Goal: Task Accomplishment & Management: Manage account settings

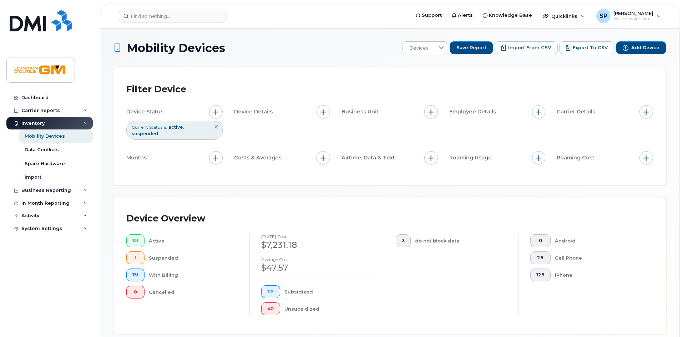
scroll to position [160, 0]
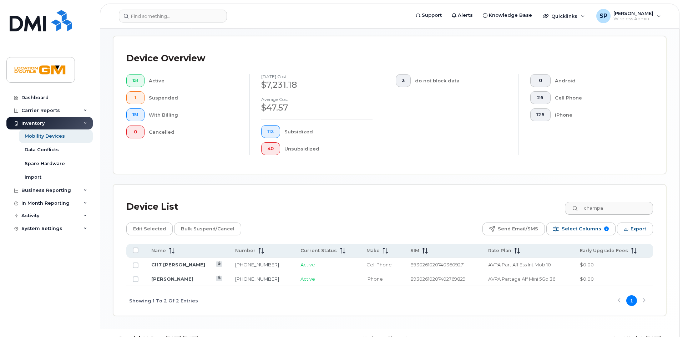
drag, startPoint x: 619, startPoint y: 207, endPoint x: 538, endPoint y: 203, distance: 81.1
click at [538, 203] on div "Device List champa" at bounding box center [389, 207] width 527 height 19
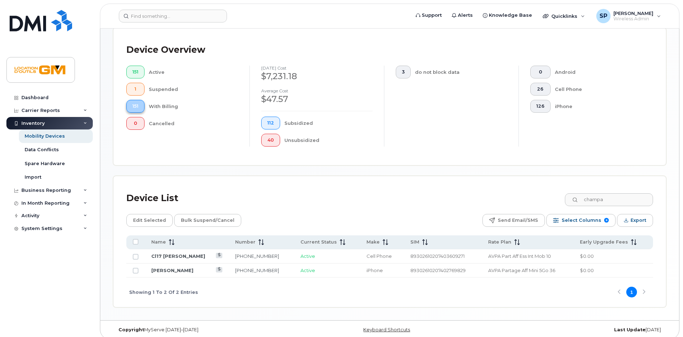
scroll to position [169, 0]
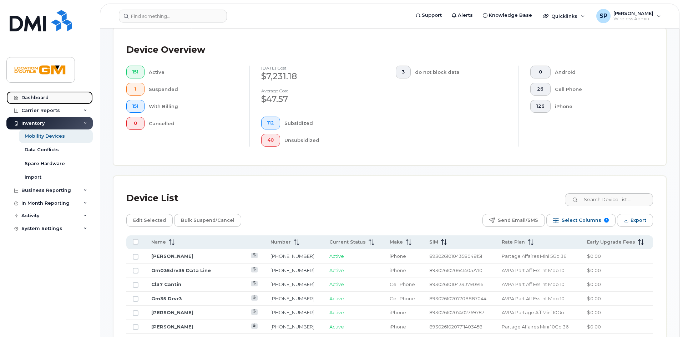
click at [42, 99] on div "Dashboard" at bounding box center [34, 98] width 27 height 6
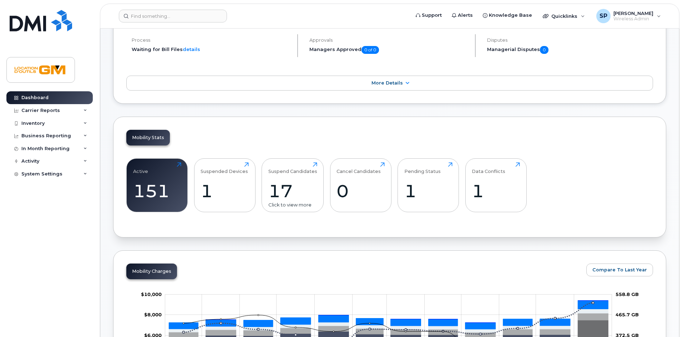
scroll to position [108, 0]
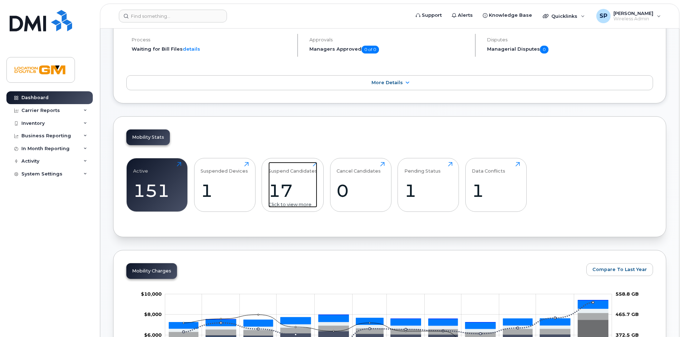
click at [275, 190] on div "17" at bounding box center [292, 190] width 49 height 21
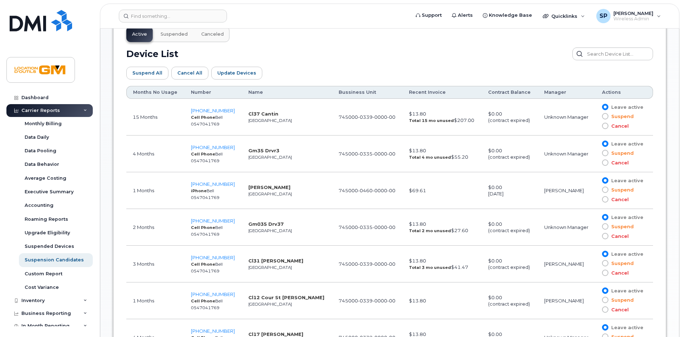
scroll to position [388, 0]
click at [248, 188] on strong "Mathieu Sauvé" at bounding box center [269, 187] width 42 height 6
click at [248, 188] on strong "[PERSON_NAME]" at bounding box center [269, 187] width 42 height 6
click at [140, 193] on td "1 Months" at bounding box center [155, 190] width 58 height 37
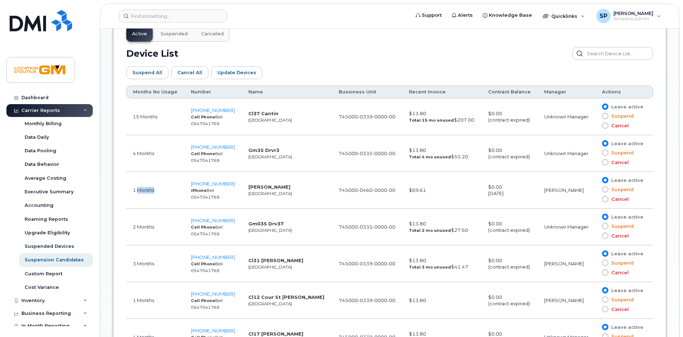
click at [140, 193] on td "1 Months" at bounding box center [155, 190] width 58 height 37
click at [509, 196] on div "October 07, 2027" at bounding box center [509, 193] width 43 height 7
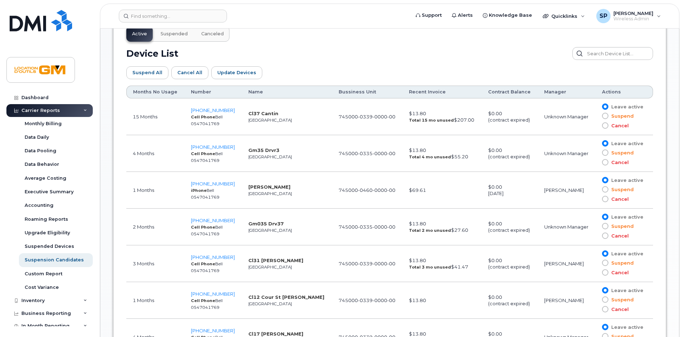
click at [146, 192] on td "1 Months" at bounding box center [155, 190] width 58 height 37
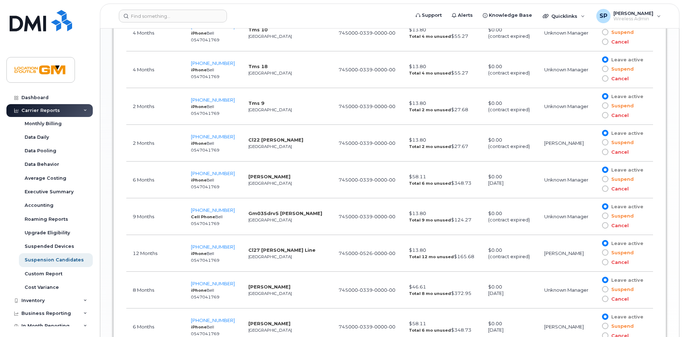
scroll to position [730, 0]
click at [143, 188] on td "6 Months" at bounding box center [155, 179] width 58 height 37
click at [274, 180] on td "Russel Paquet Larivière Montréal" at bounding box center [287, 179] width 90 height 37
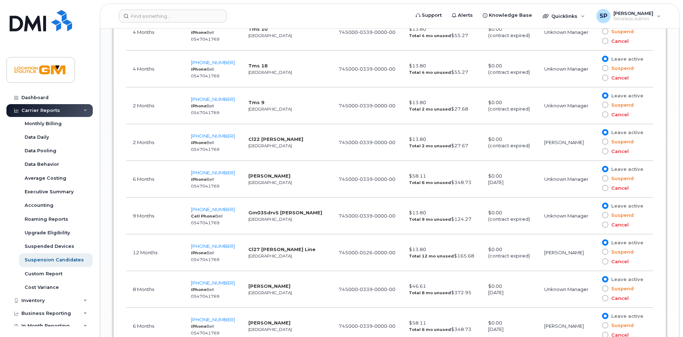
click at [274, 180] on td "Russel Paquet Larivière Montréal" at bounding box center [287, 179] width 90 height 37
click at [270, 176] on strong "Russel Paquet Larivière" at bounding box center [269, 176] width 42 height 6
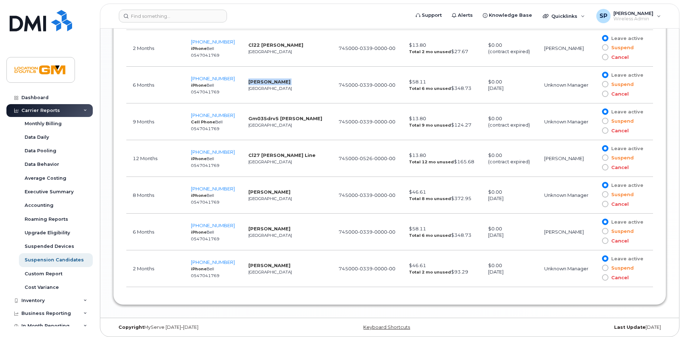
scroll to position [825, 0]
click at [280, 195] on td "Maxime Cabana Montreal" at bounding box center [287, 195] width 90 height 37
click at [274, 231] on strong "[PERSON_NAME]" at bounding box center [269, 229] width 42 height 6
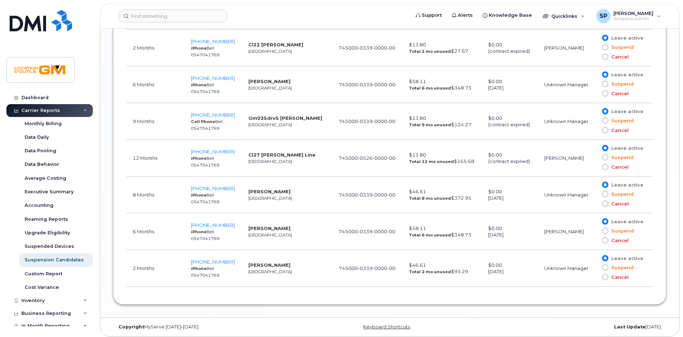
click at [274, 231] on strong "[PERSON_NAME]" at bounding box center [269, 229] width 42 height 6
drag, startPoint x: 186, startPoint y: 223, endPoint x: 226, endPoint y: 221, distance: 40.4
click at [226, 221] on td "514-805-9243 iPhone Bell 0547041769" at bounding box center [213, 231] width 57 height 37
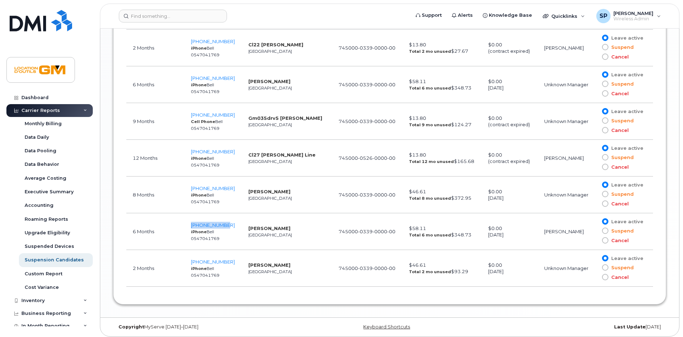
copy span "514-805-9243"
click at [216, 223] on span "514-805-9243" at bounding box center [213, 225] width 44 height 6
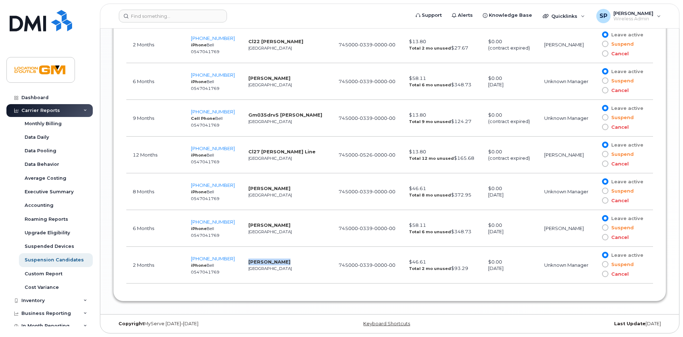
drag, startPoint x: 290, startPoint y: 261, endPoint x: 242, endPoint y: 263, distance: 47.5
click at [242, 263] on td "Kevin Leonard Montreal" at bounding box center [287, 265] width 90 height 37
copy strong "Kevin Leonard"
click at [270, 188] on strong "Maxime Cabana" at bounding box center [269, 189] width 42 height 6
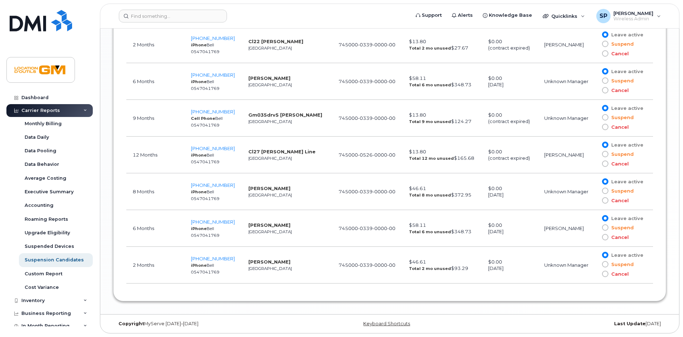
click at [257, 188] on strong "Maxime Cabana" at bounding box center [269, 189] width 42 height 6
click at [281, 186] on td "Maxime Cabana Montreal" at bounding box center [287, 191] width 90 height 37
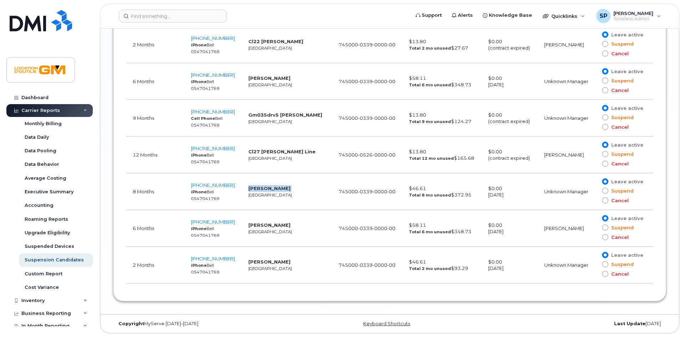
click at [281, 186] on td "Maxime Cabana Montreal" at bounding box center [287, 191] width 90 height 37
click at [276, 190] on strong "Maxime Cabana" at bounding box center [269, 189] width 42 height 6
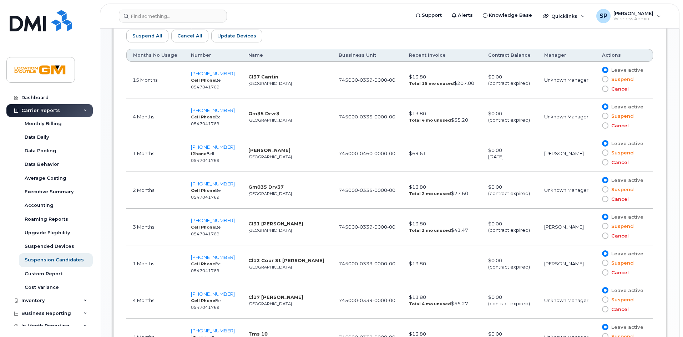
scroll to position [422, 0]
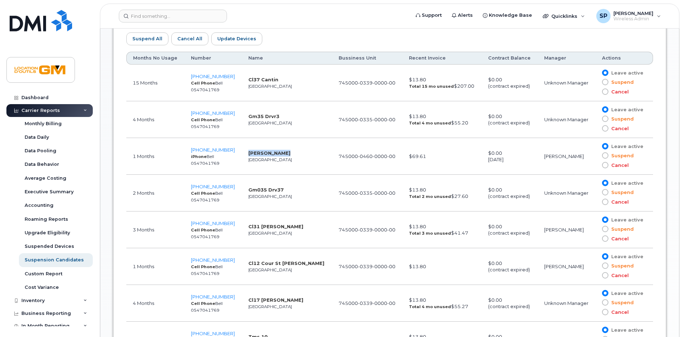
drag, startPoint x: 283, startPoint y: 153, endPoint x: 240, endPoint y: 154, distance: 43.9
click at [242, 154] on td "Mathieu Sauvé Montréal" at bounding box center [287, 156] width 90 height 37
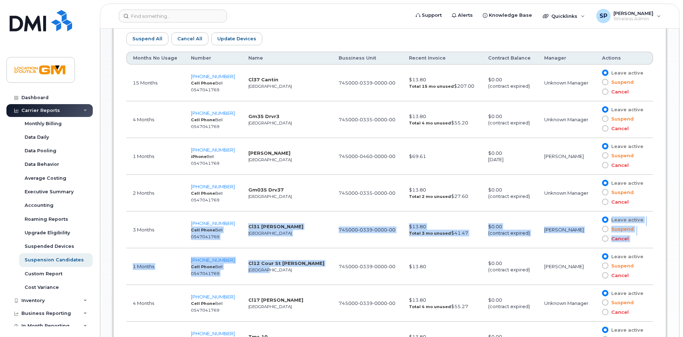
drag, startPoint x: 263, startPoint y: 273, endPoint x: 189, endPoint y: 231, distance: 85.5
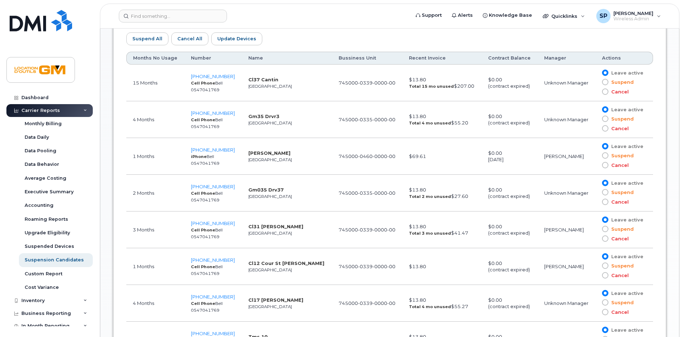
click at [247, 128] on td "Gm35 Drvr3 Montréal" at bounding box center [287, 119] width 90 height 37
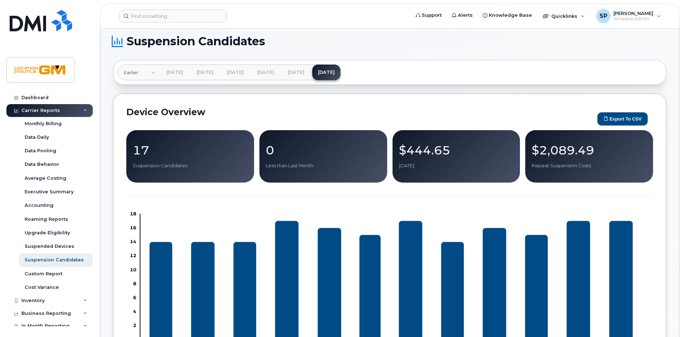
scroll to position [0, 0]
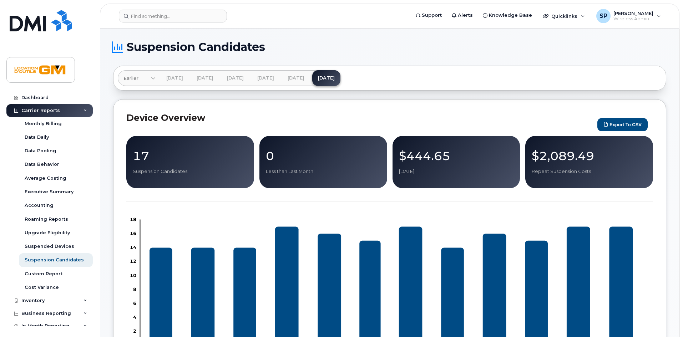
click at [168, 160] on p "17" at bounding box center [190, 156] width 115 height 13
click at [45, 95] on link "Dashboard" at bounding box center [49, 97] width 86 height 13
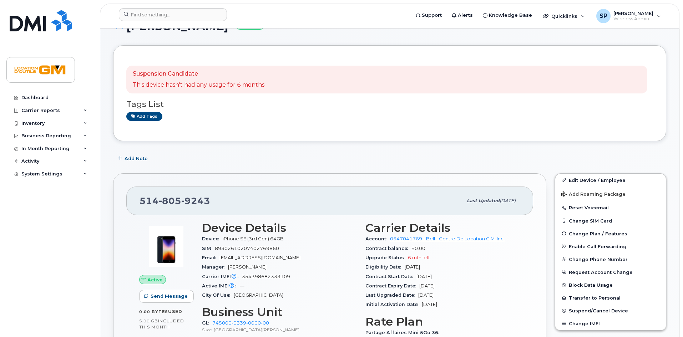
scroll to position [21, 0]
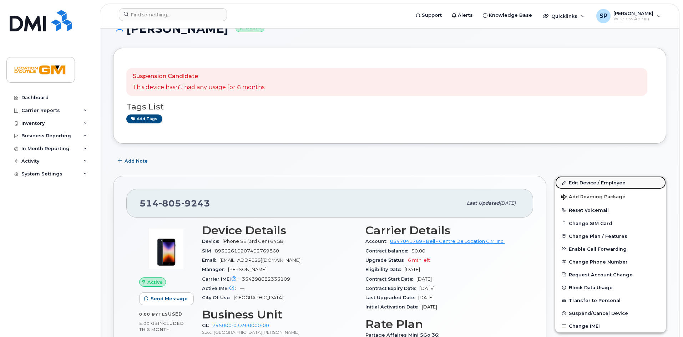
click at [608, 183] on link "Edit Device / Employee" at bounding box center [610, 182] width 111 height 13
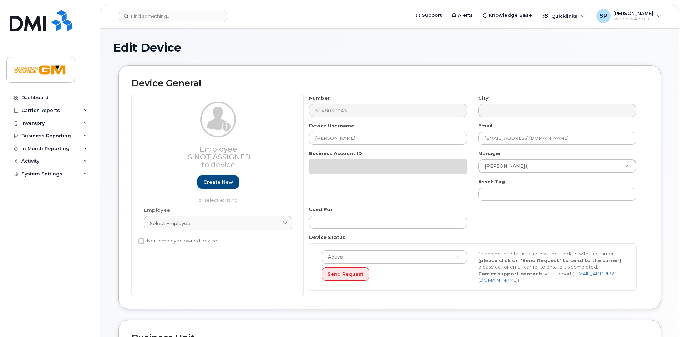
select select "14217268"
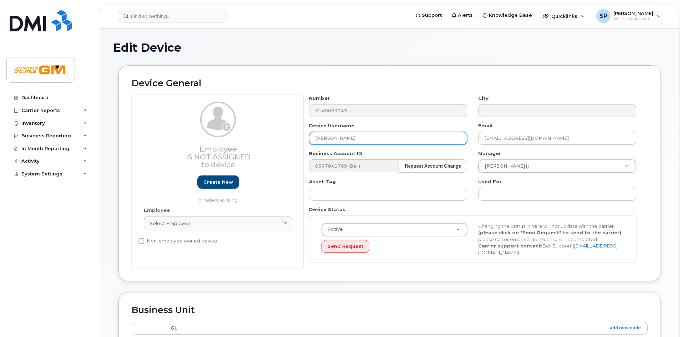
drag, startPoint x: 380, startPoint y: 140, endPoint x: 210, endPoint y: 136, distance: 170.7
click at [222, 142] on div "Employee Is not assigned to device Create new or select existing Employee Selec…" at bounding box center [390, 182] width 516 height 174
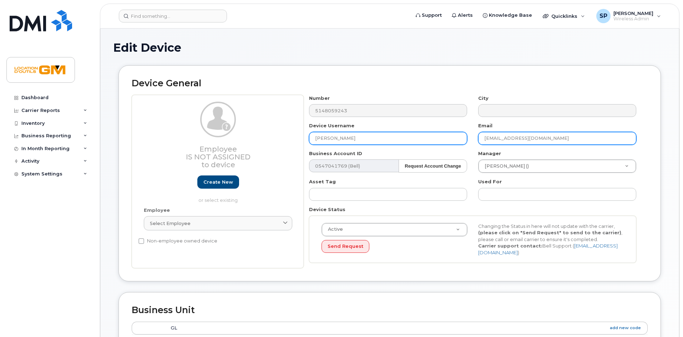
type input "[PERSON_NAME]"
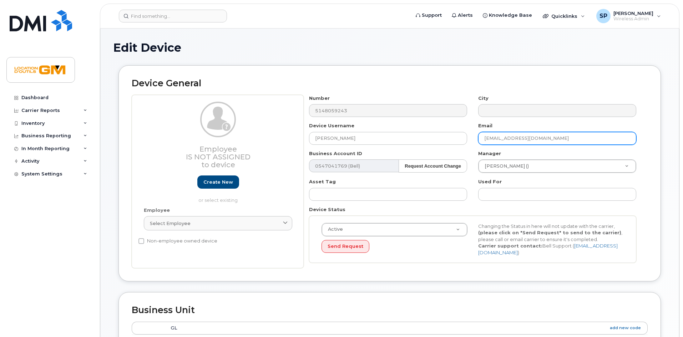
click at [513, 136] on input "[EMAIL_ADDRESS][DOMAIN_NAME]" at bounding box center [557, 138] width 158 height 13
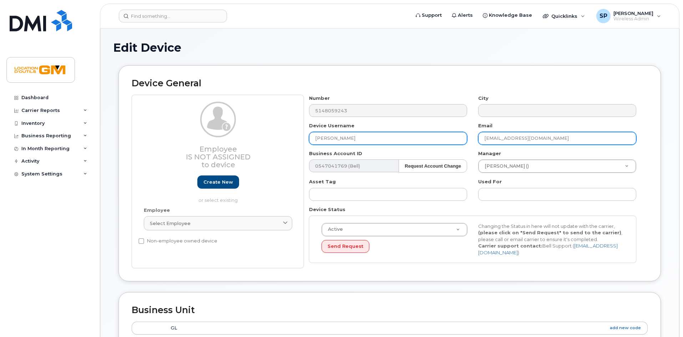
drag, startPoint x: 514, startPoint y: 142, endPoint x: 444, endPoint y: 142, distance: 70.3
click at [444, 142] on div "Number 5148059243 City Device Username Guillaume Dufresne Email mtousignant@loc…" at bounding box center [473, 182] width 338 height 174
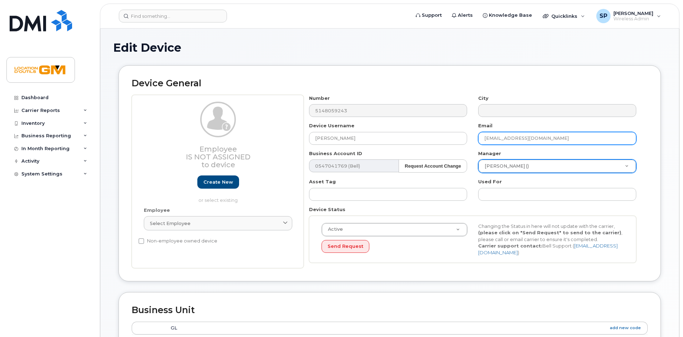
type input "[EMAIL_ADDRESS][DOMAIN_NAME]"
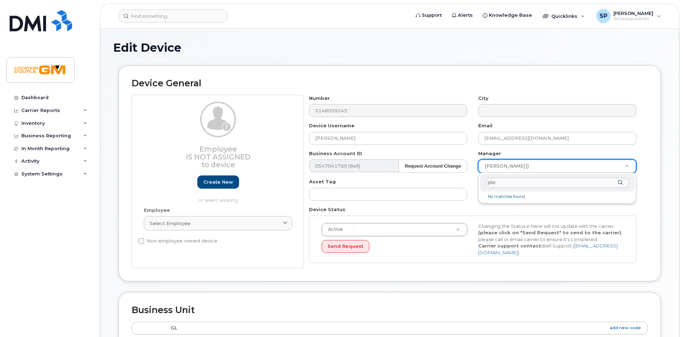
type input "pbea"
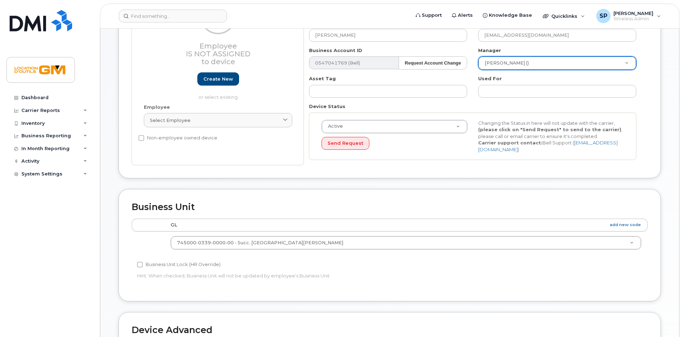
scroll to position [288, 0]
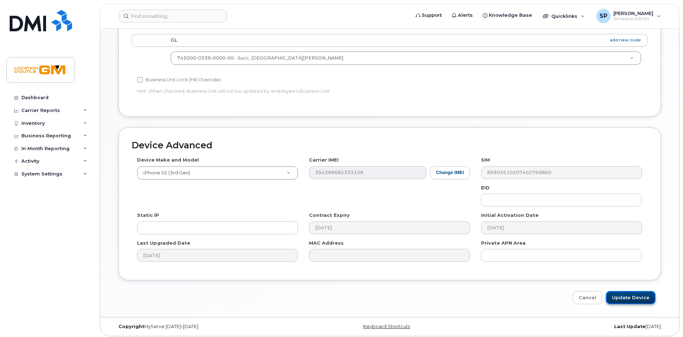
click at [643, 293] on input "Update Device" at bounding box center [631, 297] width 50 height 13
type input "Saving..."
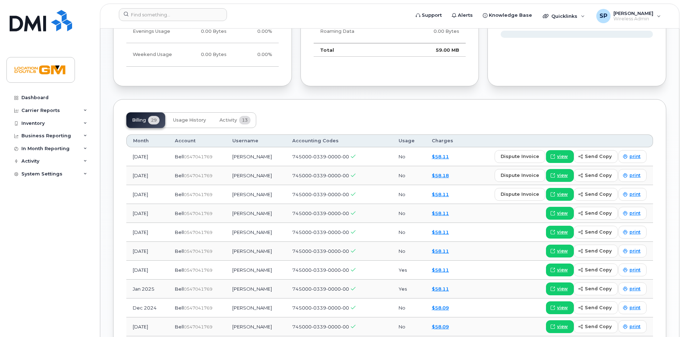
scroll to position [493, 0]
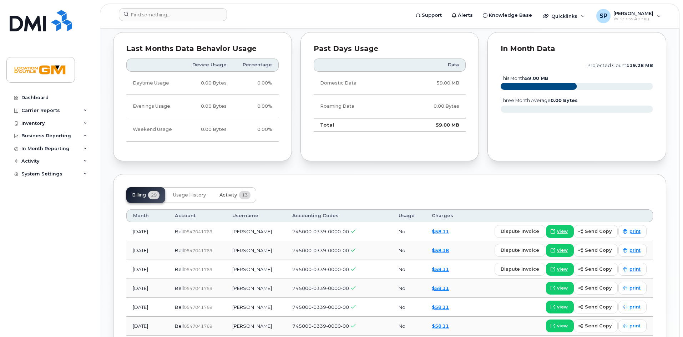
click at [233, 191] on button "Activity 13" at bounding box center [235, 195] width 42 height 16
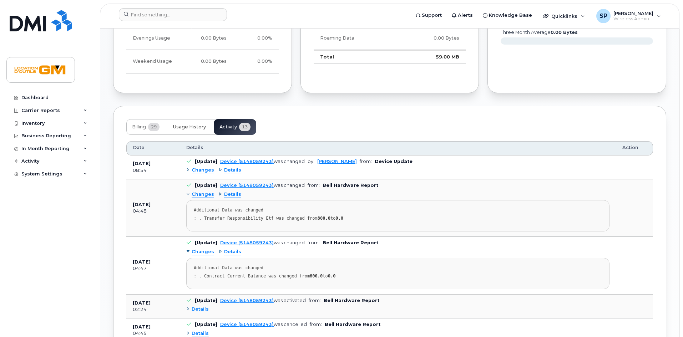
scroll to position [487, 0]
click at [194, 129] on button "Usage History" at bounding box center [189, 126] width 44 height 16
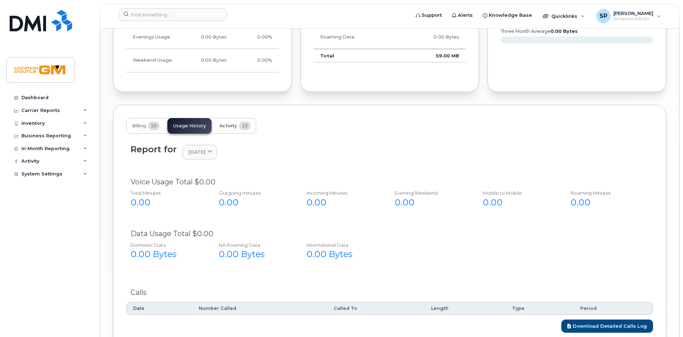
click at [236, 126] on span "Activity" at bounding box center [228, 126] width 17 height 6
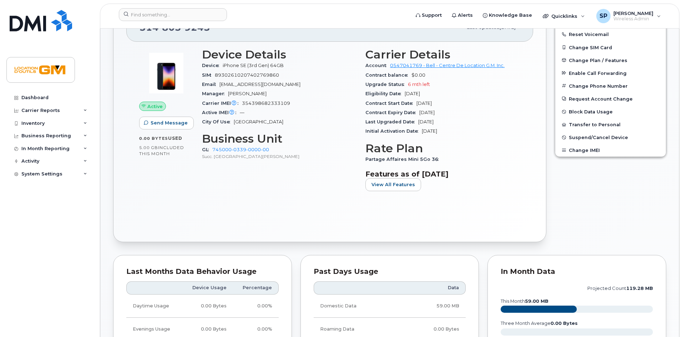
scroll to position [0, 0]
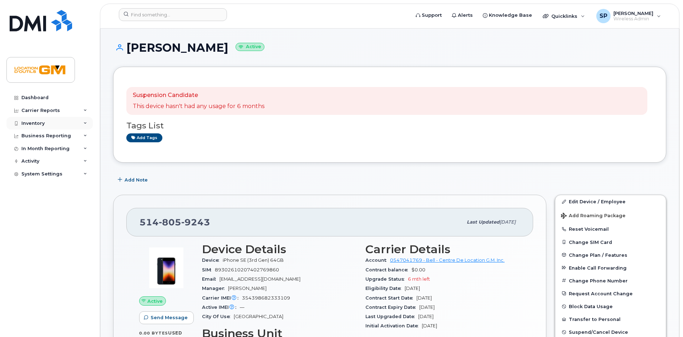
click at [50, 128] on div "Inventory" at bounding box center [49, 123] width 86 height 13
click at [51, 126] on div "Inventory" at bounding box center [49, 123] width 86 height 13
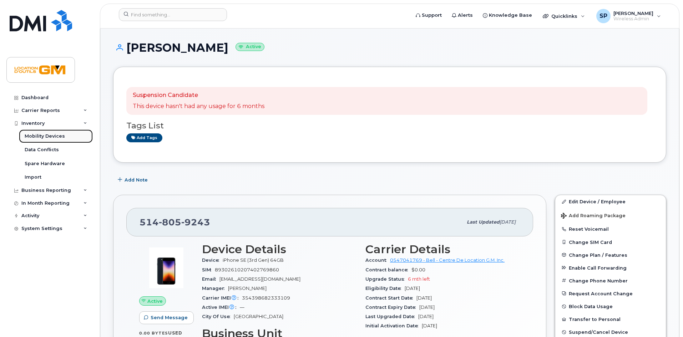
click at [49, 131] on link "Mobility Devices" at bounding box center [56, 137] width 74 height 14
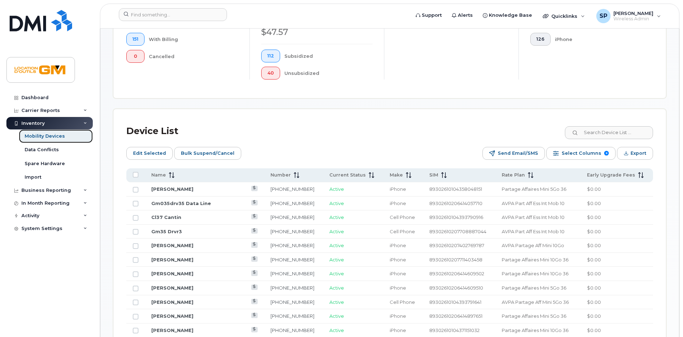
scroll to position [297, 0]
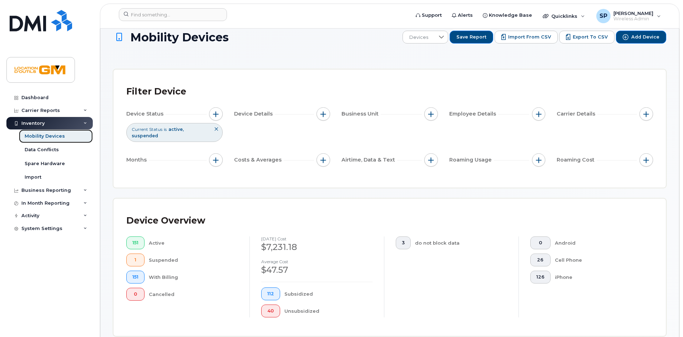
scroll to position [9, 0]
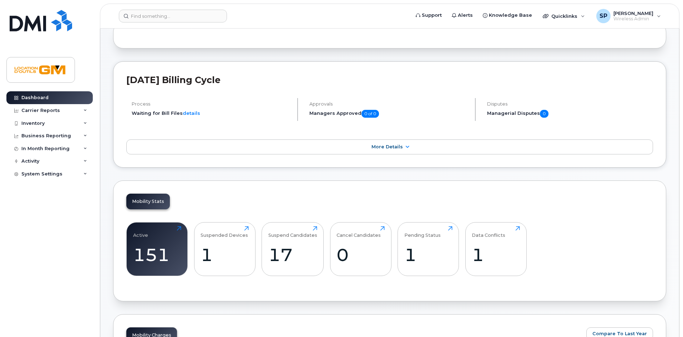
scroll to position [44, 0]
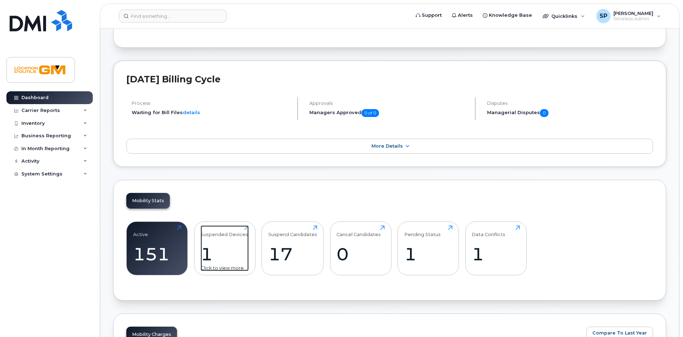
click at [216, 253] on div "1" at bounding box center [225, 254] width 48 height 21
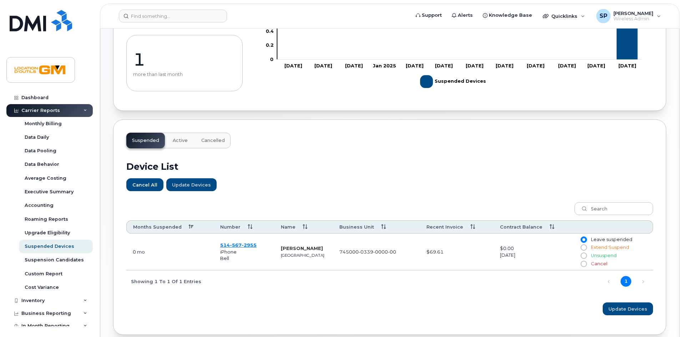
scroll to position [127, 0]
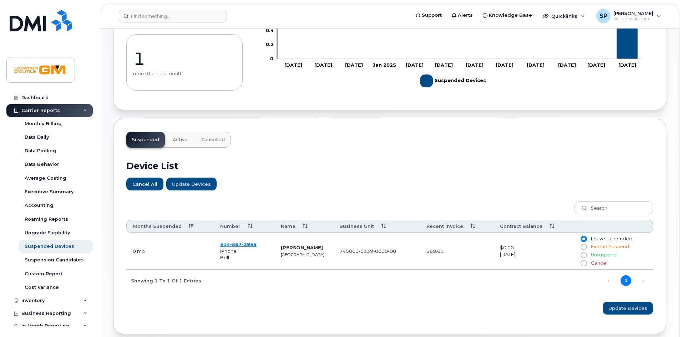
click at [280, 258] on td "[PERSON_NAME] [GEOGRAPHIC_DATA]" at bounding box center [304, 251] width 59 height 37
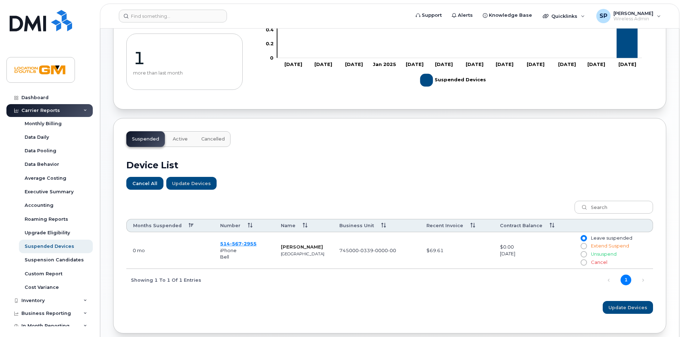
scroll to position [129, 0]
drag, startPoint x: 307, startPoint y: 256, endPoint x: 155, endPoint y: 242, distance: 152.3
click at [156, 242] on tr "0 mo [PHONE_NUMBER] iPhone Bell [PERSON_NAME] [GEOGRAPHIC_DATA] 745000-0339-000…" at bounding box center [389, 250] width 527 height 37
drag, startPoint x: 155, startPoint y: 242, endPoint x: 463, endPoint y: 124, distance: 329.5
click at [463, 124] on div "Suspended Active Cancelled Device List Cancel All Update Devices Customize Filt…" at bounding box center [389, 226] width 553 height 216
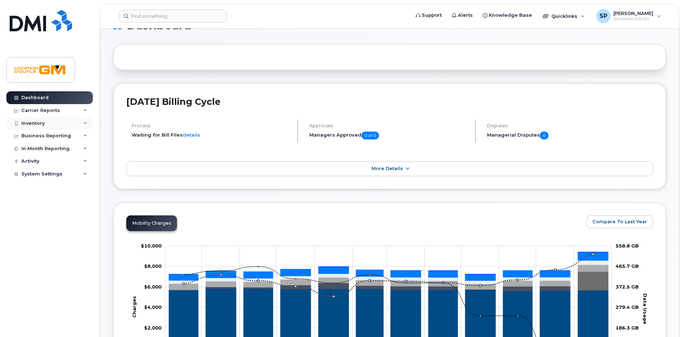
click at [82, 124] on div "Inventory" at bounding box center [49, 123] width 86 height 13
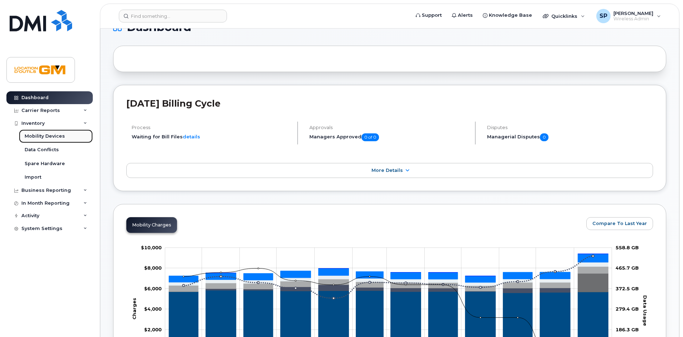
scroll to position [20, 0]
click at [76, 132] on link "Mobility Devices" at bounding box center [56, 137] width 74 height 14
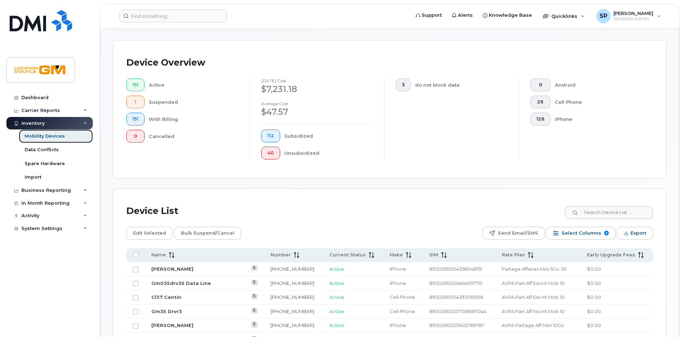
scroll to position [158, 0]
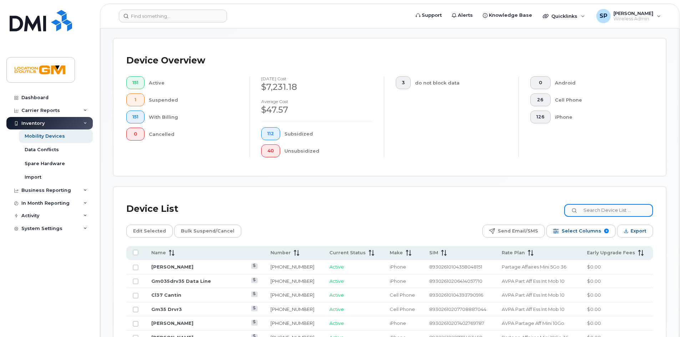
click at [617, 204] on input at bounding box center [608, 210] width 89 height 13
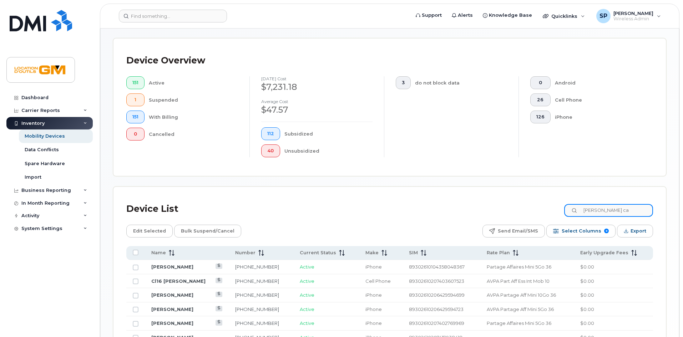
type input "alexandre can"
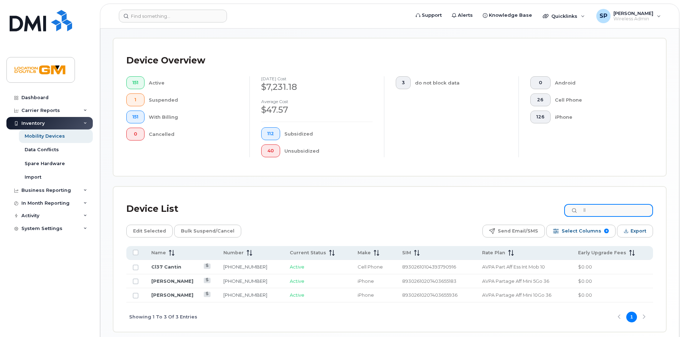
type input "l"
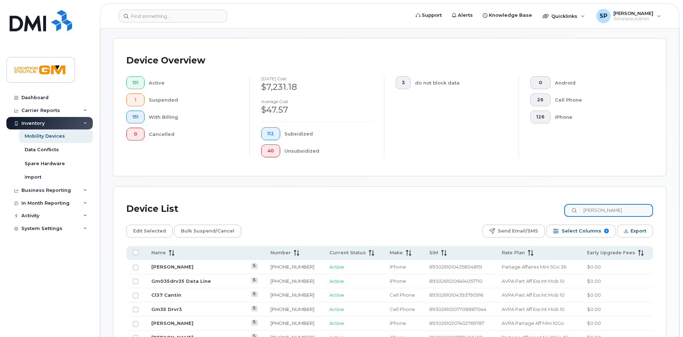
type input "allard"
click at [69, 139] on link "Mobility Devices" at bounding box center [56, 137] width 74 height 14
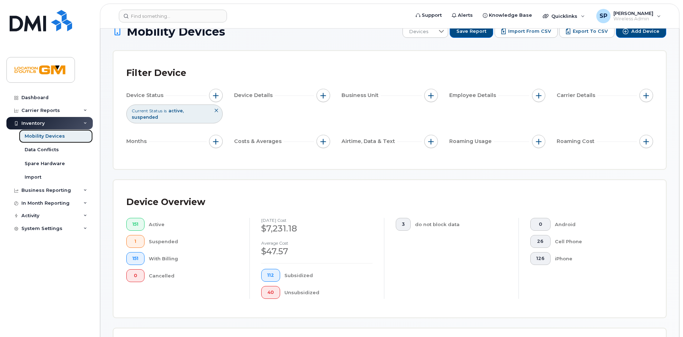
scroll to position [17, 0]
click at [67, 138] on link "Mobility Devices" at bounding box center [56, 137] width 74 height 14
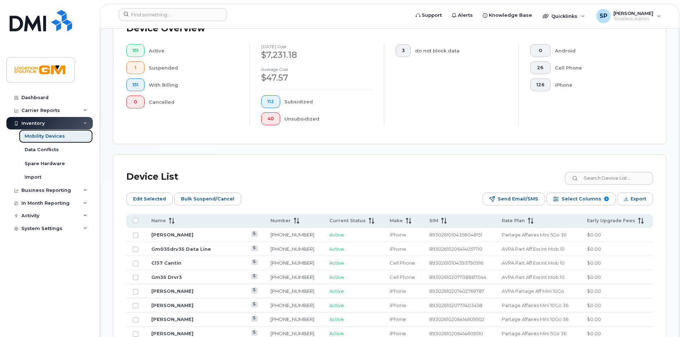
scroll to position [203, 0]
click at [47, 96] on div "Dashboard" at bounding box center [34, 98] width 27 height 6
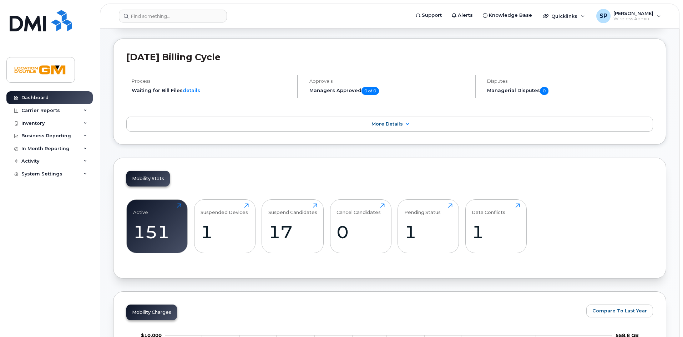
scroll to position [67, 0]
click at [422, 233] on div "1" at bounding box center [428, 231] width 48 height 21
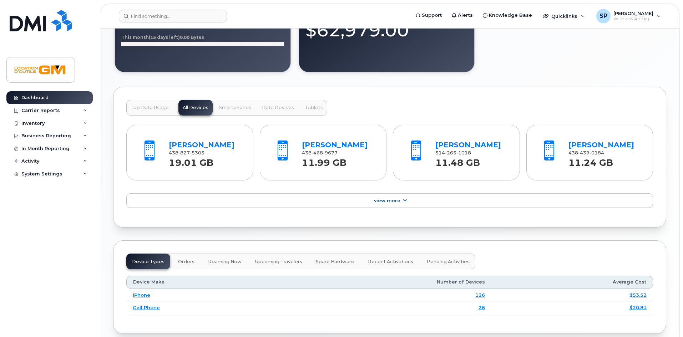
scroll to position [607, 0]
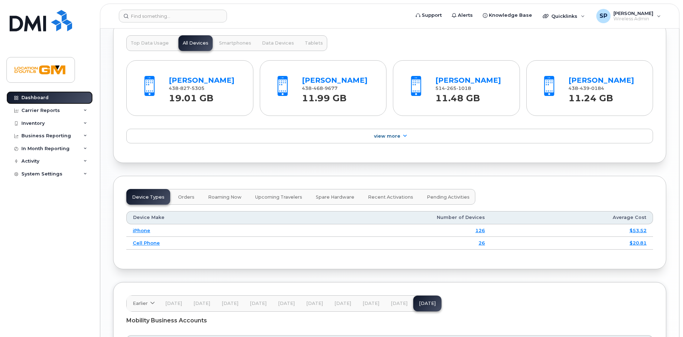
click at [51, 100] on link "Dashboard" at bounding box center [49, 97] width 86 height 13
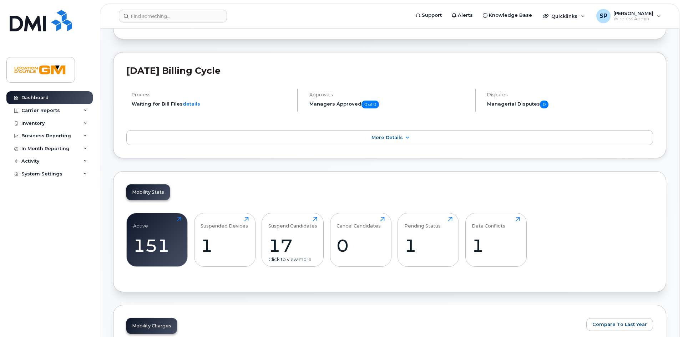
scroll to position [53, 0]
click at [292, 246] on div "17" at bounding box center [292, 245] width 49 height 21
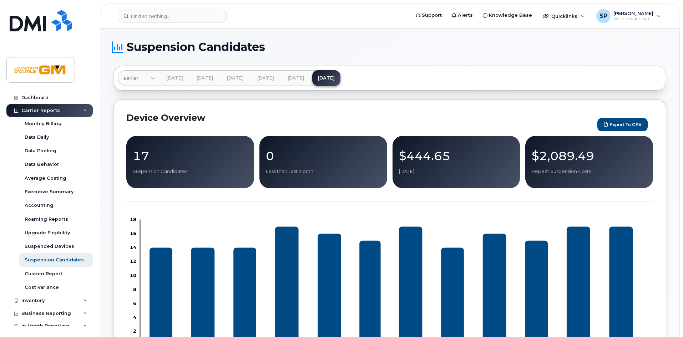
click at [240, 222] on rect "Chart" at bounding box center [391, 283] width 502 height 126
